Goal: Entertainment & Leisure: Consume media (video, audio)

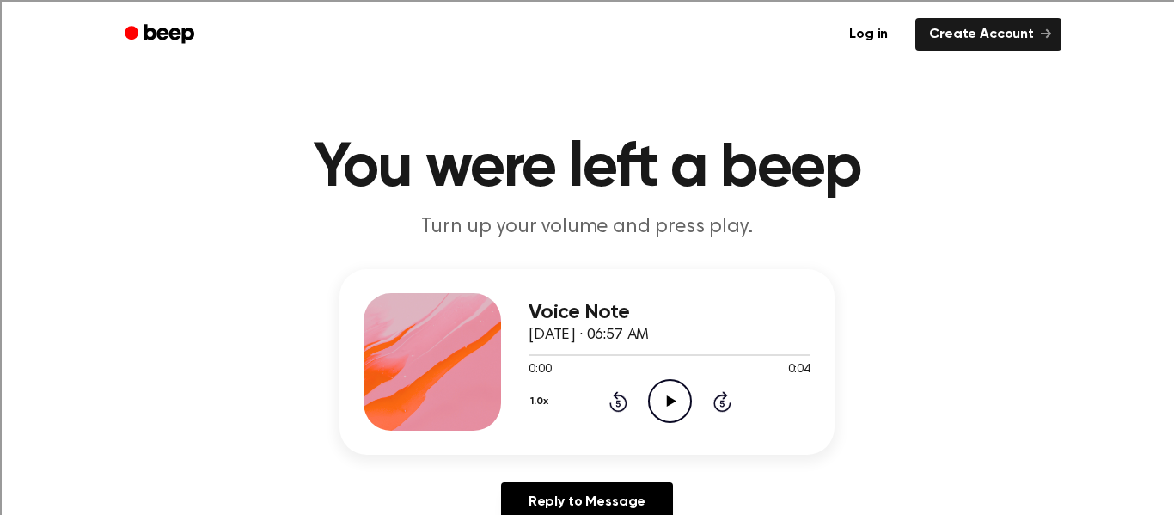
click at [650, 382] on icon "Play Audio" at bounding box center [670, 401] width 44 height 44
click at [671, 390] on icon "Play Audio" at bounding box center [670, 401] width 44 height 44
click at [661, 408] on icon "Play Audio" at bounding box center [670, 401] width 44 height 44
click at [663, 386] on icon "Play Audio" at bounding box center [670, 401] width 44 height 44
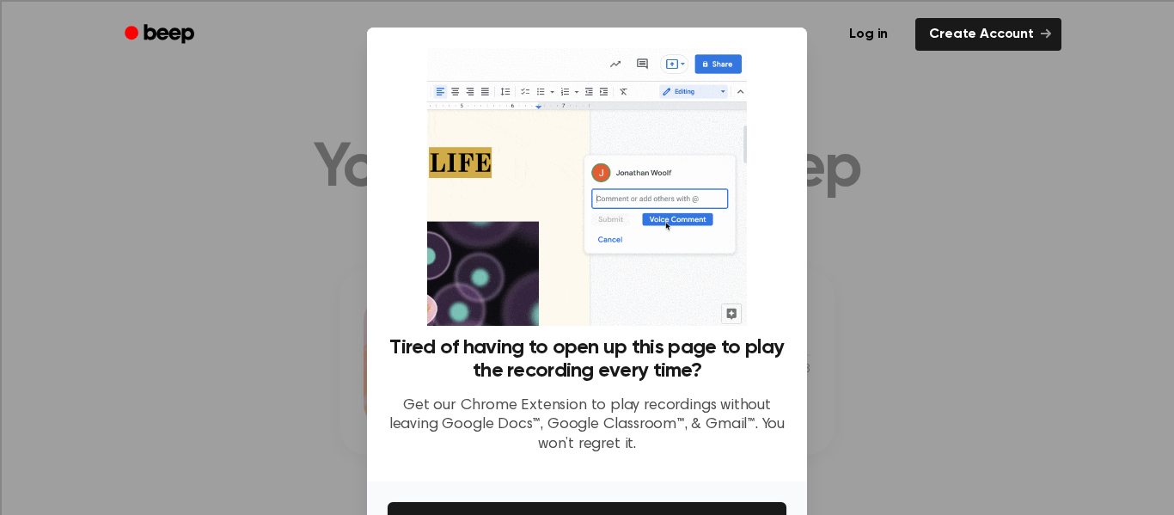
click at [833, 125] on div at bounding box center [587, 257] width 1174 height 515
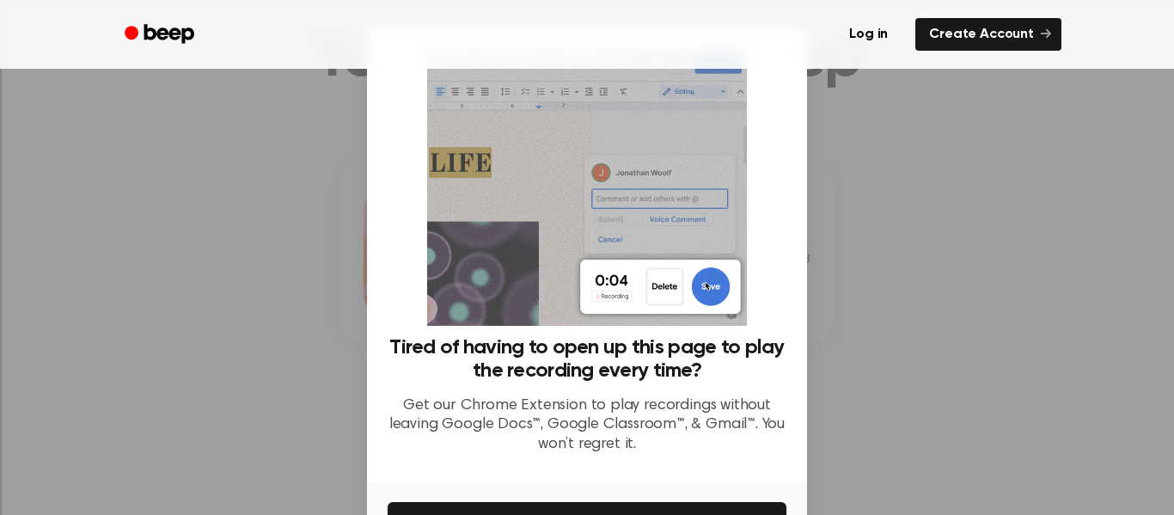
scroll to position [88, 0]
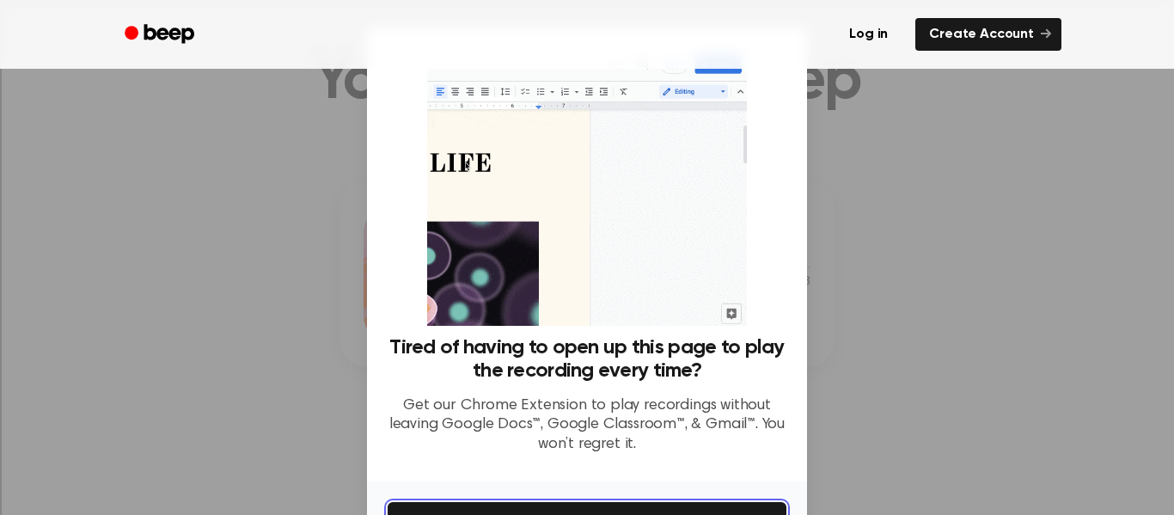
click at [709, 502] on button "Get It Now" at bounding box center [587, 521] width 399 height 38
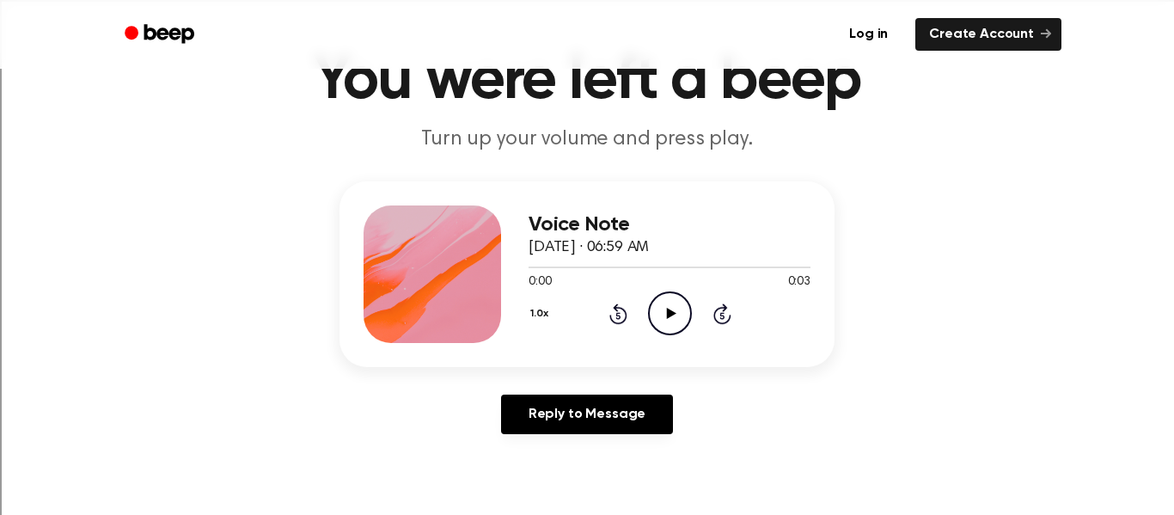
click at [660, 320] on icon "Play Audio" at bounding box center [670, 313] width 44 height 44
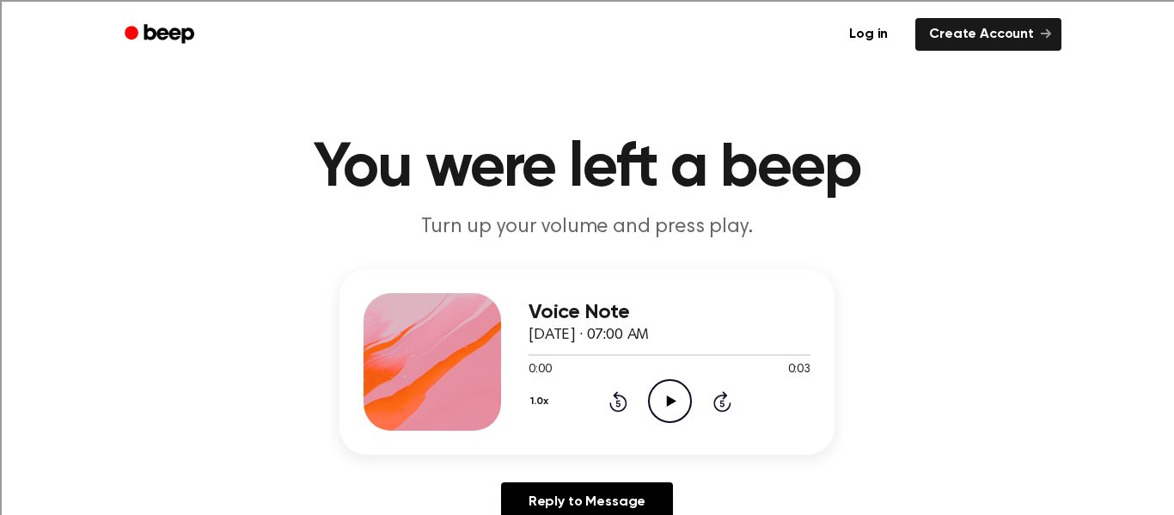
click at [673, 417] on icon "Play Audio" at bounding box center [670, 401] width 44 height 44
click at [677, 388] on icon "Play Audio" at bounding box center [670, 401] width 44 height 44
click at [681, 415] on icon "Play Audio" at bounding box center [670, 401] width 44 height 44
click at [668, 403] on icon at bounding box center [670, 400] width 9 height 11
click at [675, 398] on icon "Play Audio" at bounding box center [670, 401] width 44 height 44
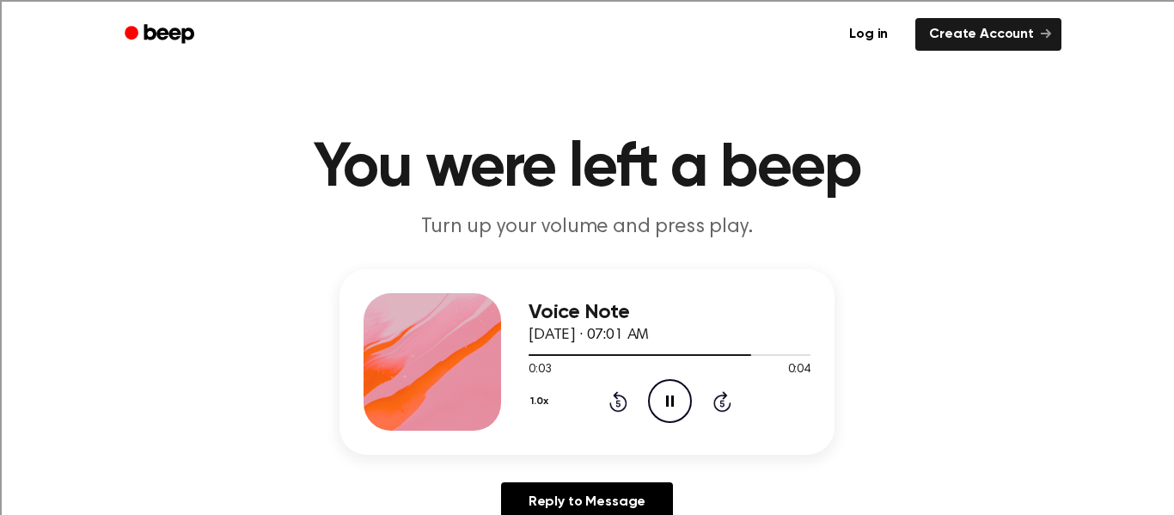
click at [659, 190] on h1 "You were left a beep" at bounding box center [587, 168] width 880 height 62
click at [665, 401] on icon "Play Audio" at bounding box center [670, 401] width 44 height 44
click at [671, 389] on icon "Play Audio" at bounding box center [670, 401] width 44 height 44
